Goal: Check status: Check status

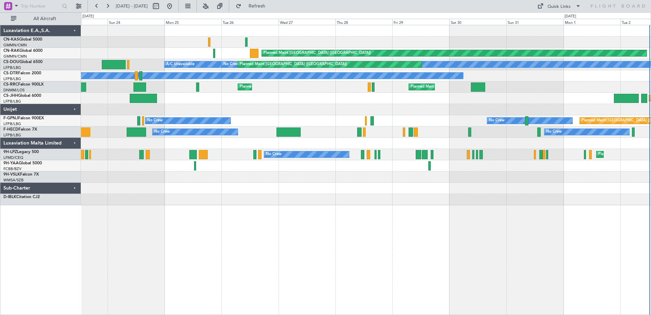
click at [480, 255] on div "Planned Maint [GEOGRAPHIC_DATA] ([GEOGRAPHIC_DATA]) No Crew Planned Maint [GEOG…" at bounding box center [366, 170] width 570 height 290
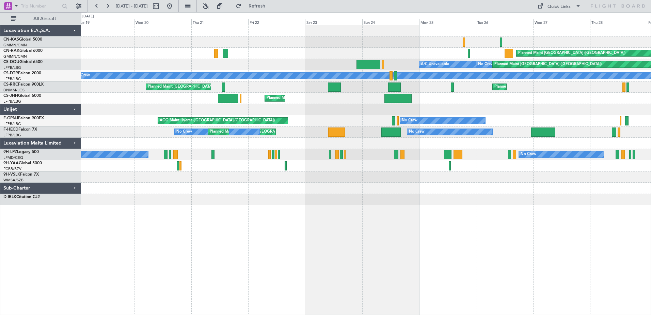
click at [469, 219] on div "Planned Maint [GEOGRAPHIC_DATA] ([GEOGRAPHIC_DATA]) No Crew Planned Maint [GEOG…" at bounding box center [366, 170] width 570 height 290
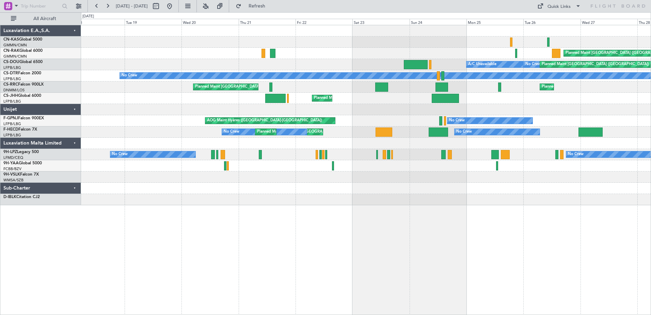
click at [412, 225] on div "Planned Maint [GEOGRAPHIC_DATA] ([GEOGRAPHIC_DATA]) No Crew Planned Maint [GEOG…" at bounding box center [366, 170] width 570 height 290
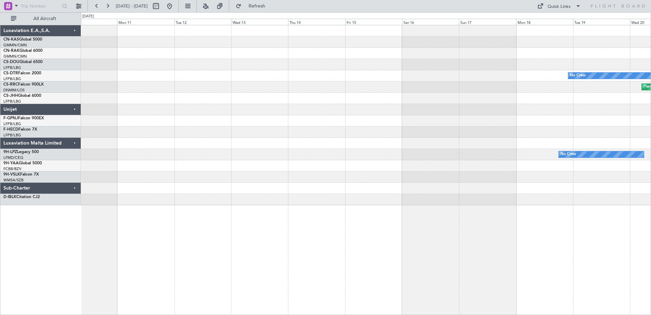
click at [372, 223] on div "No Crew Planned Maint [GEOGRAPHIC_DATA] ([GEOGRAPHIC_DATA]) Planned Maint [GEOG…" at bounding box center [366, 170] width 570 height 290
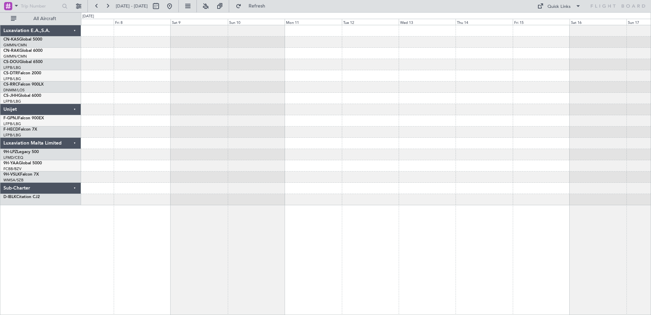
click at [359, 234] on div "No Crew No Crew" at bounding box center [366, 170] width 570 height 290
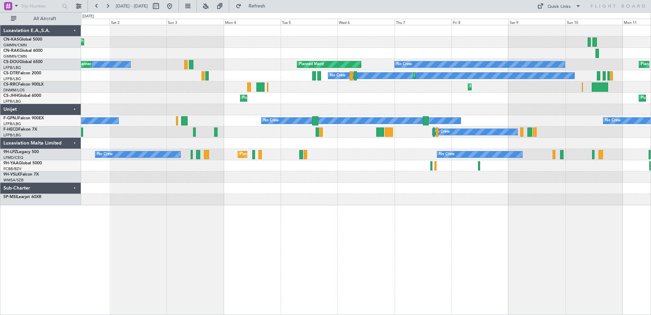
click at [547, 227] on div "Planned Maint Olbia (Costa Smeralda) No Crew Planned Maint [GEOGRAPHIC_DATA] ([…" at bounding box center [366, 170] width 570 height 290
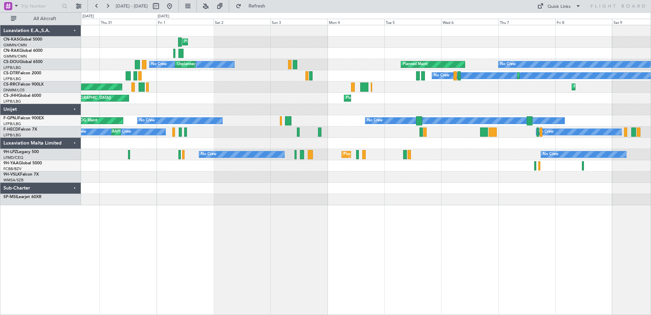
click at [414, 223] on div "Planned Maint Olbia (Costa Smeralda) No Crew Planned Maint No Crew Unplanned Ma…" at bounding box center [366, 170] width 570 height 290
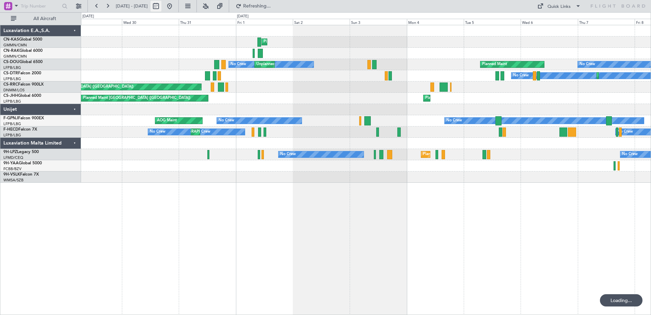
click at [161, 8] on button at bounding box center [156, 6] width 11 height 11
select select "7"
select select "2025"
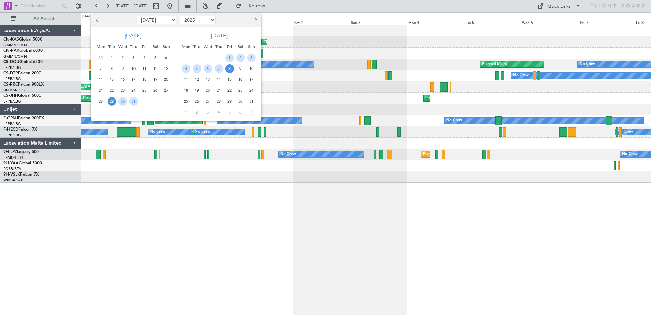
click at [168, 20] on select "Jan Feb Mar Apr May Jun [DATE] Aug Sep Oct Nov Dec" at bounding box center [157, 20] width 40 height 8
select select "6"
click at [137, 16] on select "Jan Feb Mar Apr May Jun [DATE] Aug Sep Oct Nov Dec" at bounding box center [157, 20] width 40 height 8
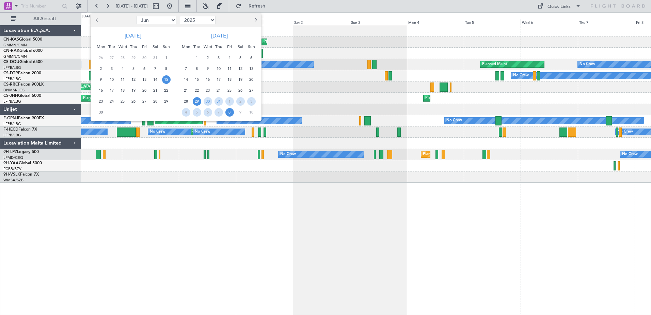
click at [165, 80] on span "15" at bounding box center [166, 79] width 9 height 9
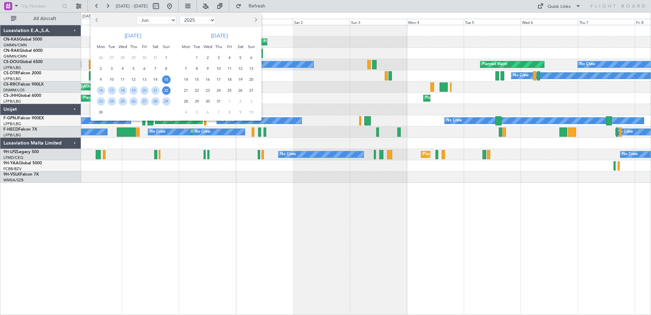
click at [168, 91] on span "22" at bounding box center [166, 90] width 9 height 9
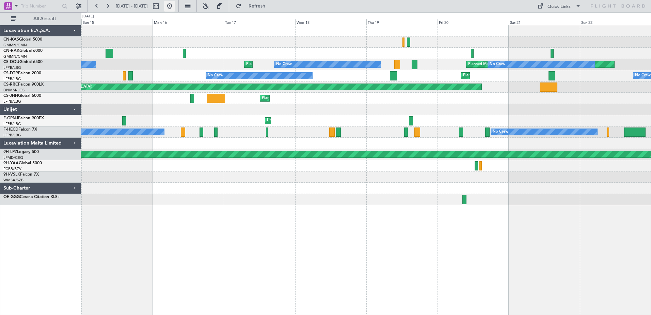
click at [175, 4] on button at bounding box center [169, 6] width 11 height 11
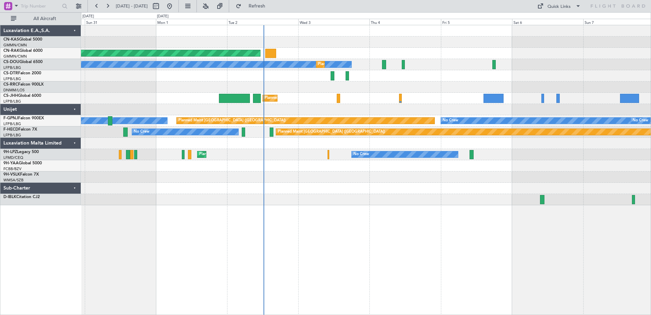
click at [358, 238] on div "Planned Maint [GEOGRAPHIC_DATA] ([GEOGRAPHIC_DATA]) No Crew Planned Maint [GEOG…" at bounding box center [366, 170] width 570 height 290
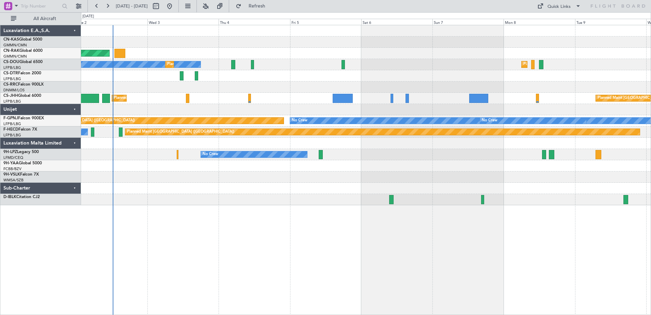
click at [380, 245] on div "Planned Maint [GEOGRAPHIC_DATA] ([GEOGRAPHIC_DATA]) No Crew Planned Maint [GEOG…" at bounding box center [366, 170] width 570 height 290
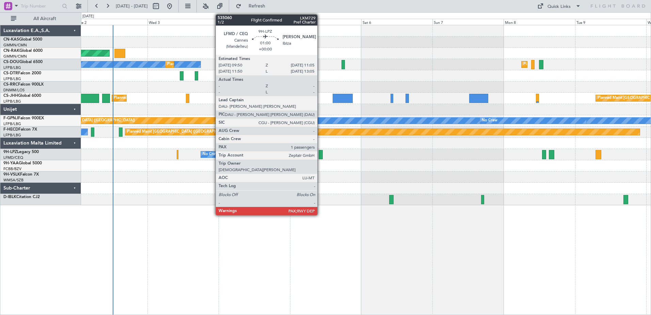
click at [321, 156] on div at bounding box center [321, 154] width 4 height 9
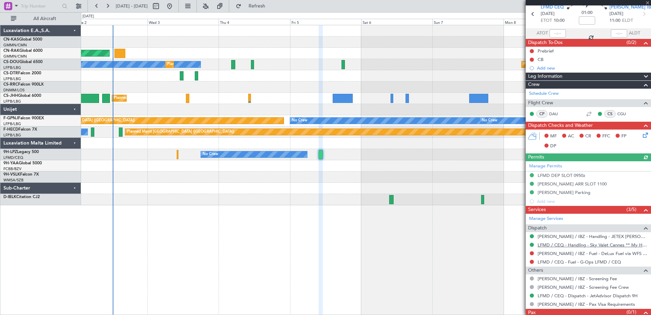
scroll to position [49, 0]
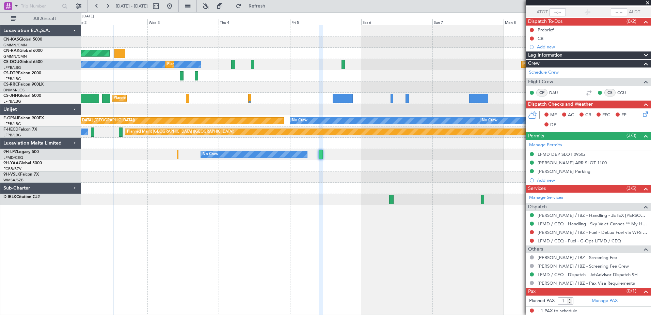
click at [269, 274] on div "Planned Maint [GEOGRAPHIC_DATA] ([GEOGRAPHIC_DATA]) No Crew Planned Maint [GEOG…" at bounding box center [366, 170] width 570 height 290
click at [647, 4] on span at bounding box center [648, 3] width 7 height 6
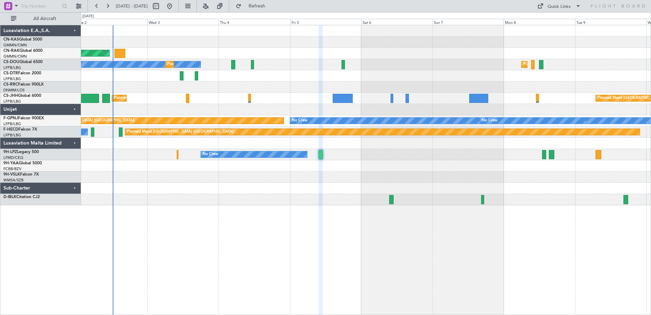
type input "0"
